Goal: Transaction & Acquisition: Download file/media

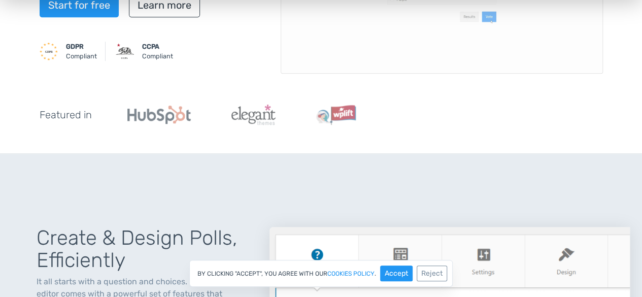
scroll to position [269, 0]
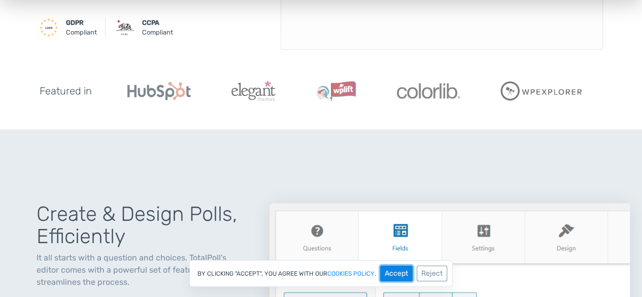
click at [399, 276] on button "Accept" at bounding box center [396, 273] width 32 height 16
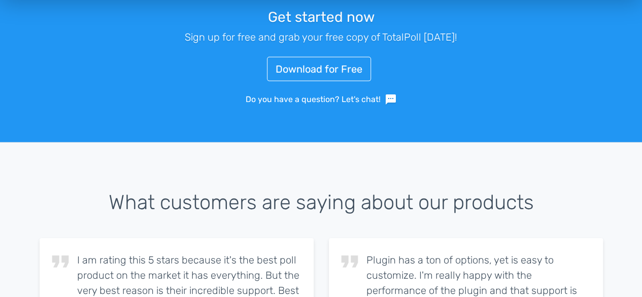
scroll to position [1518, 0]
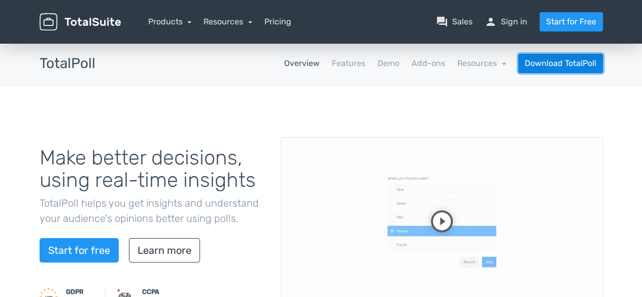
click at [550, 64] on link "Download TotalPoll" at bounding box center [560, 63] width 85 height 19
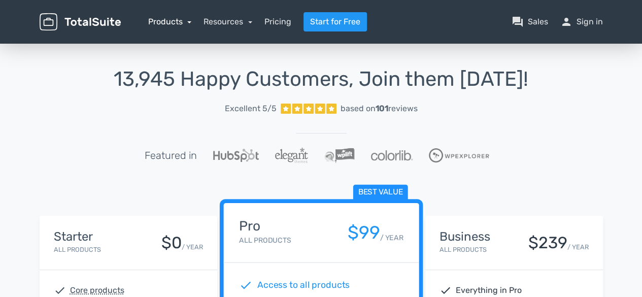
click at [187, 22] on link "Products" at bounding box center [170, 22] width 44 height 10
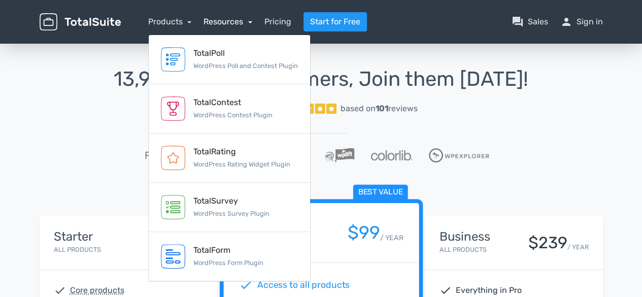
click at [249, 22] on link "Resources" at bounding box center [228, 22] width 49 height 10
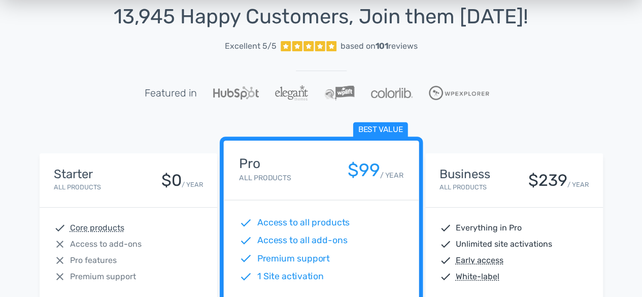
scroll to position [61, 0]
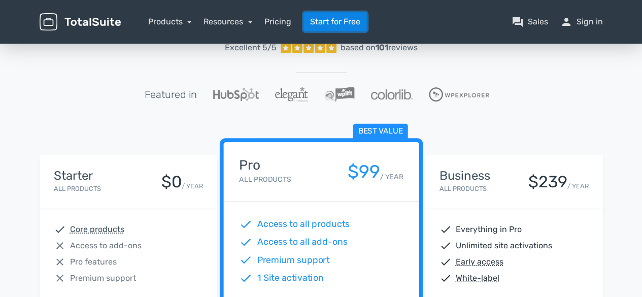
click at [325, 19] on link "Start for Free" at bounding box center [335, 21] width 63 height 19
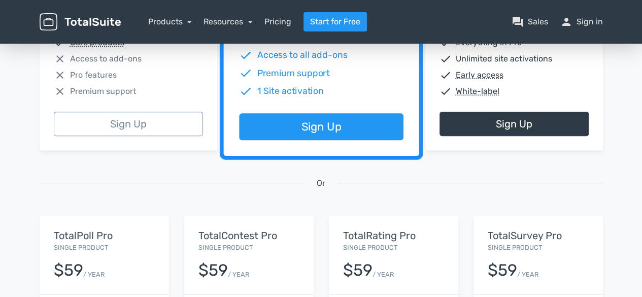
scroll to position [260, 0]
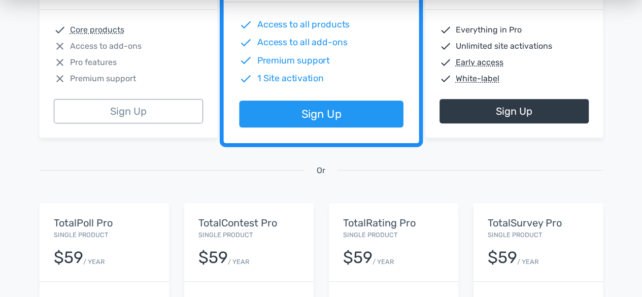
click at [131, 81] on span "Premium support" at bounding box center [103, 79] width 66 height 12
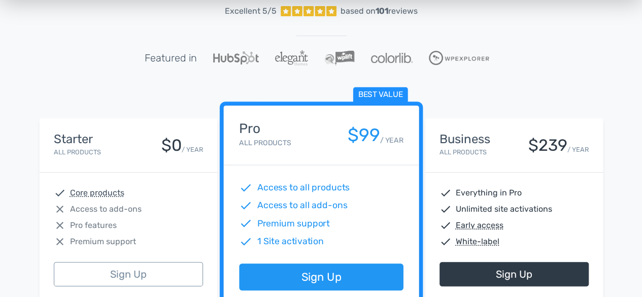
scroll to position [97, 0]
click at [140, 139] on div "Starter All Products $0 / YEAR" at bounding box center [128, 144] width 149 height 25
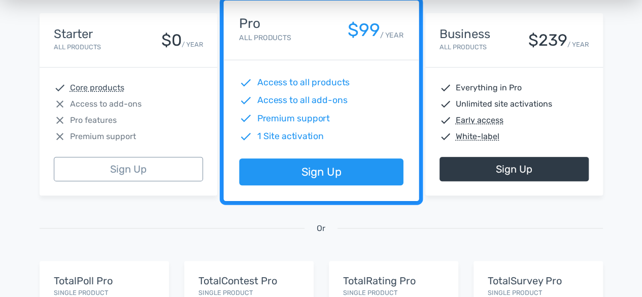
scroll to position [242, 0]
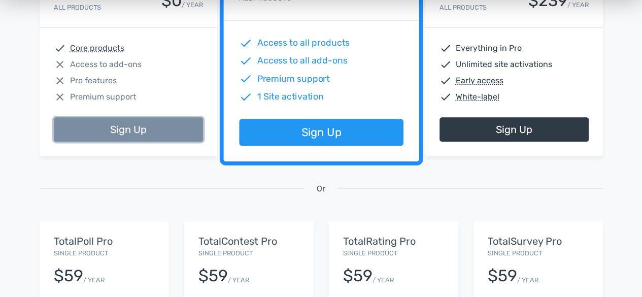
click at [124, 130] on link "Sign Up" at bounding box center [128, 129] width 149 height 24
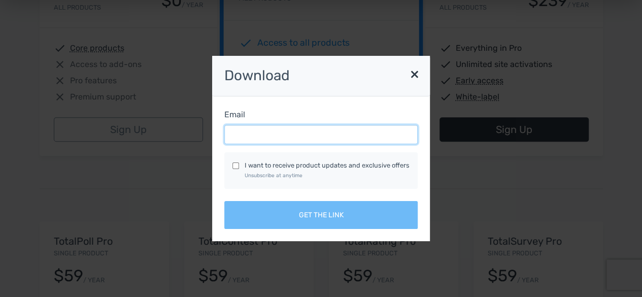
click at [293, 134] on input "Email" at bounding box center [320, 134] width 193 height 19
type input "noopur.noopur@howdengrp.com"
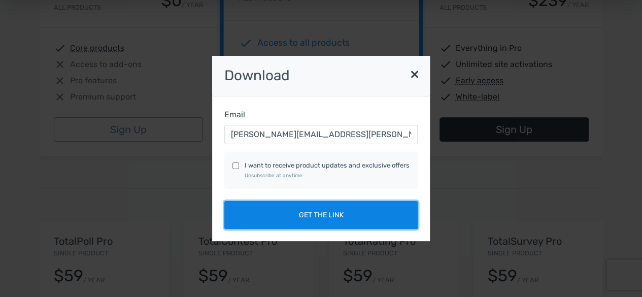
click at [317, 219] on button "Get the link" at bounding box center [320, 215] width 193 height 28
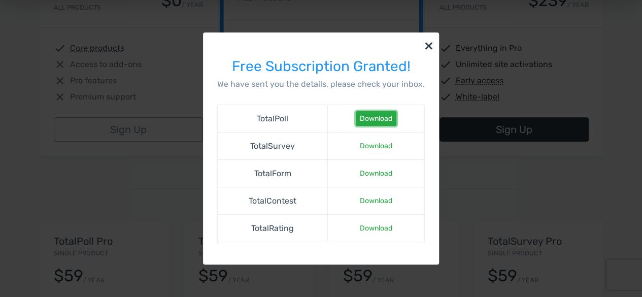
click at [379, 119] on link "Download" at bounding box center [376, 118] width 41 height 15
click at [427, 45] on button "×" at bounding box center [429, 44] width 20 height 25
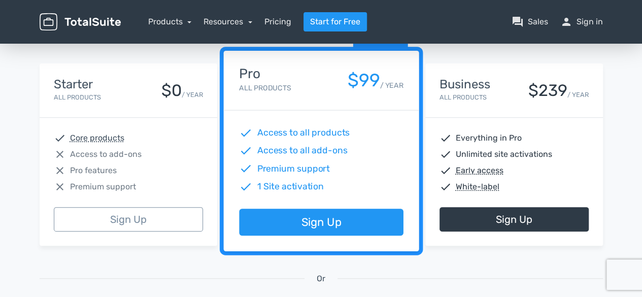
scroll to position [173, 0]
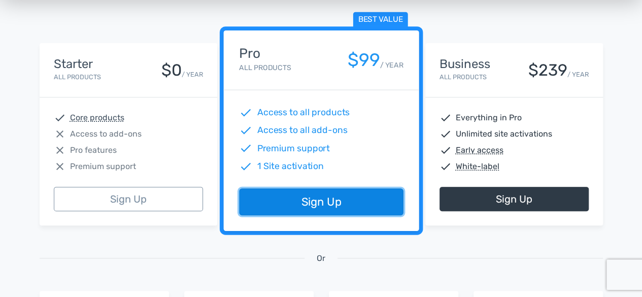
click at [320, 210] on link "Sign Up" at bounding box center [321, 202] width 164 height 27
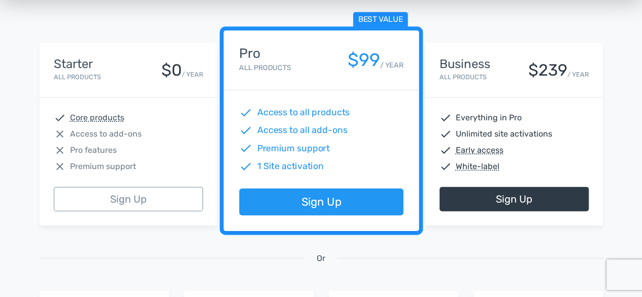
click at [223, 259] on div "Or" at bounding box center [321, 270] width 579 height 41
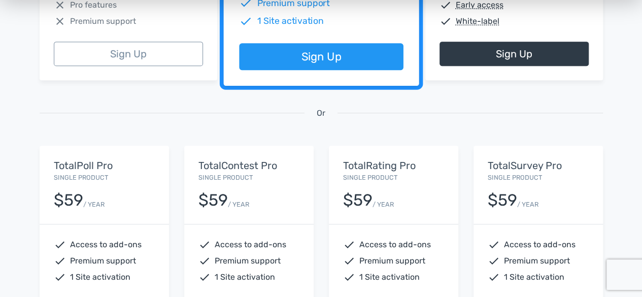
scroll to position [319, 0]
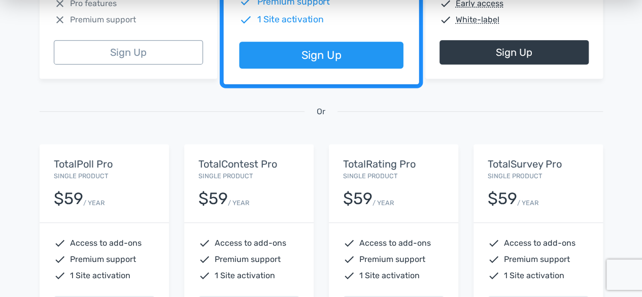
click at [240, 125] on div "Or" at bounding box center [321, 123] width 579 height 41
click at [397, 118] on div "Or" at bounding box center [321, 123] width 579 height 41
